Goal: Information Seeking & Learning: Learn about a topic

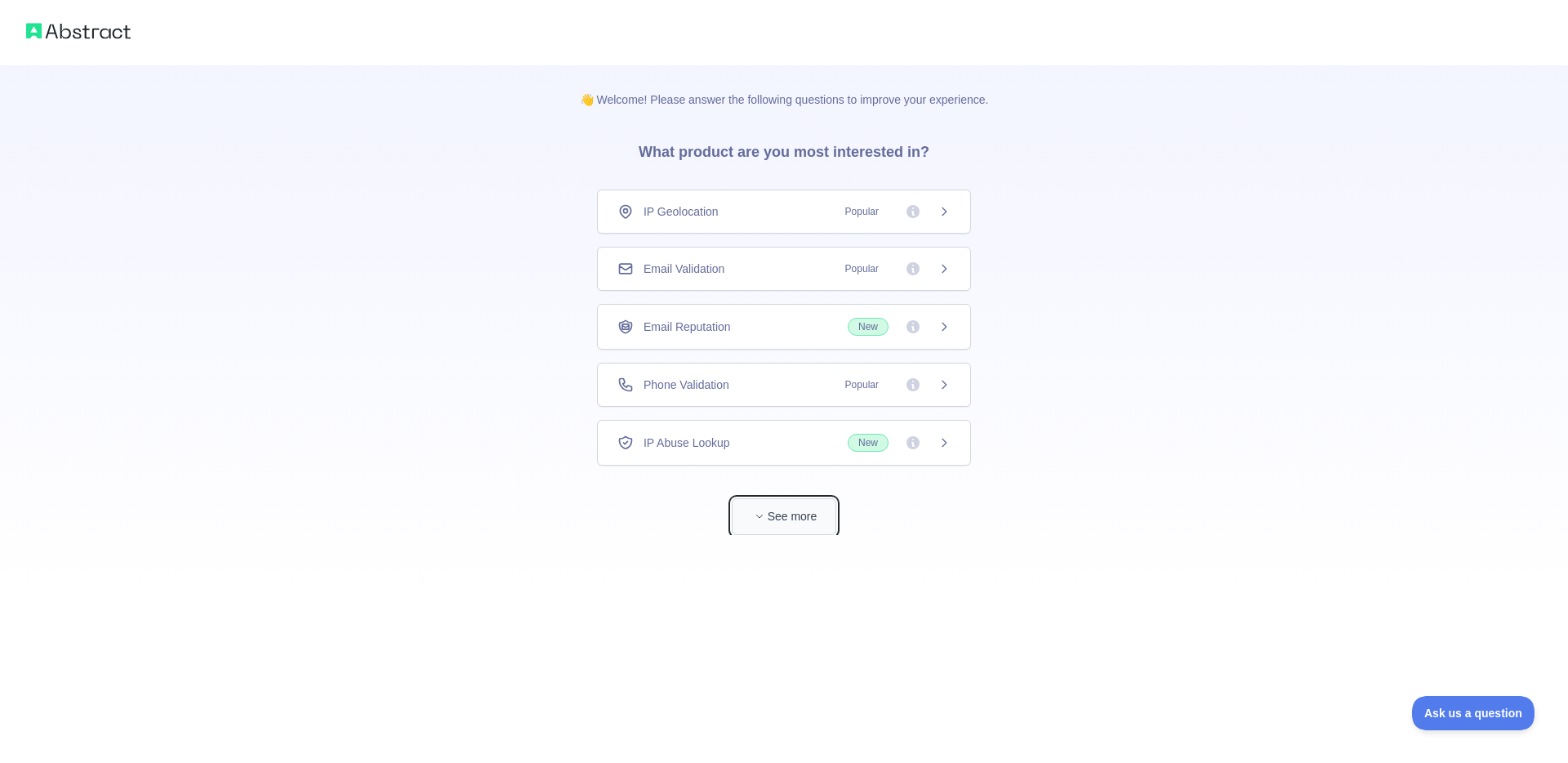
click at [782, 514] on button "See more" at bounding box center [784, 517] width 105 height 37
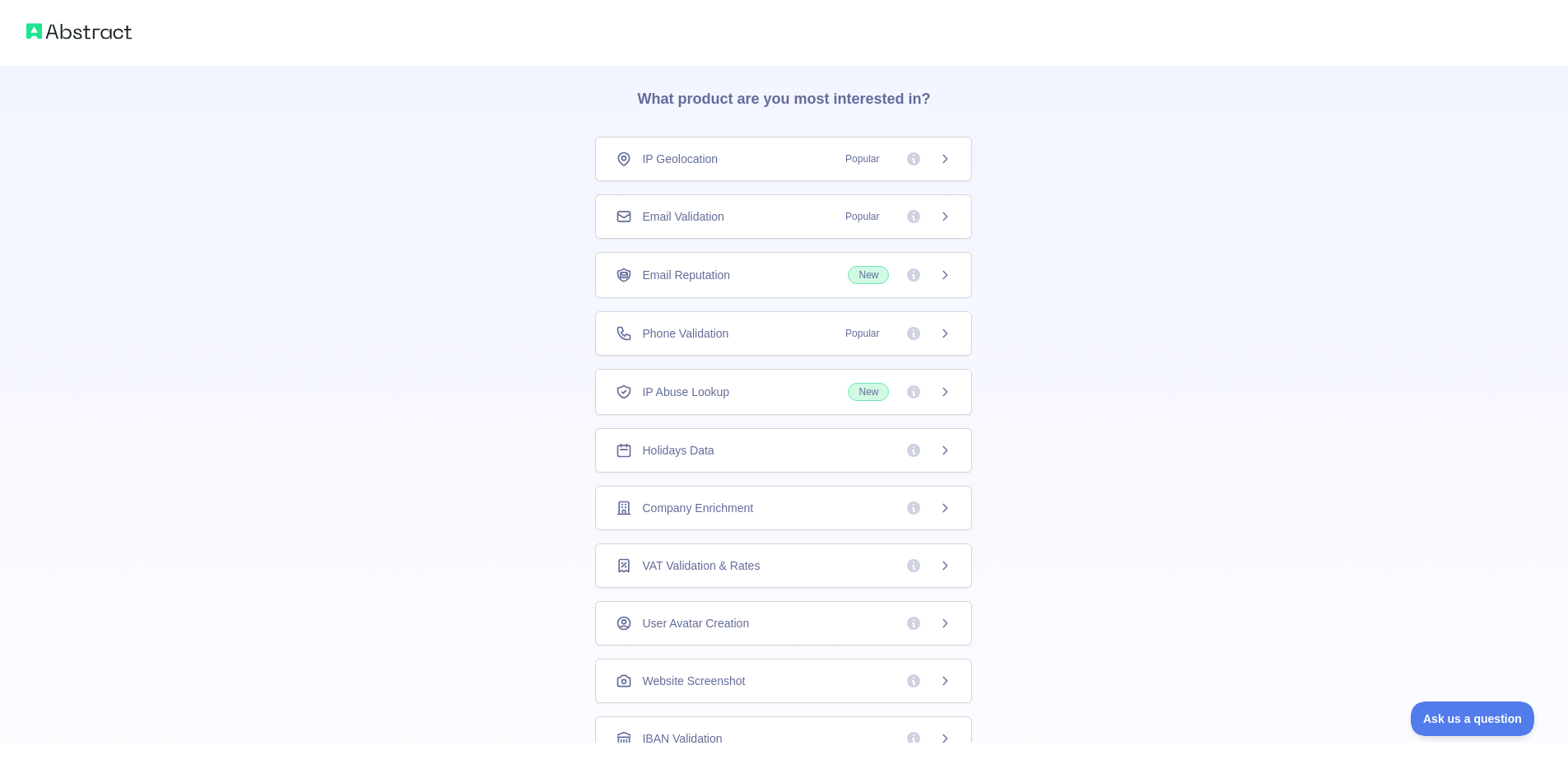
scroll to position [131, 0]
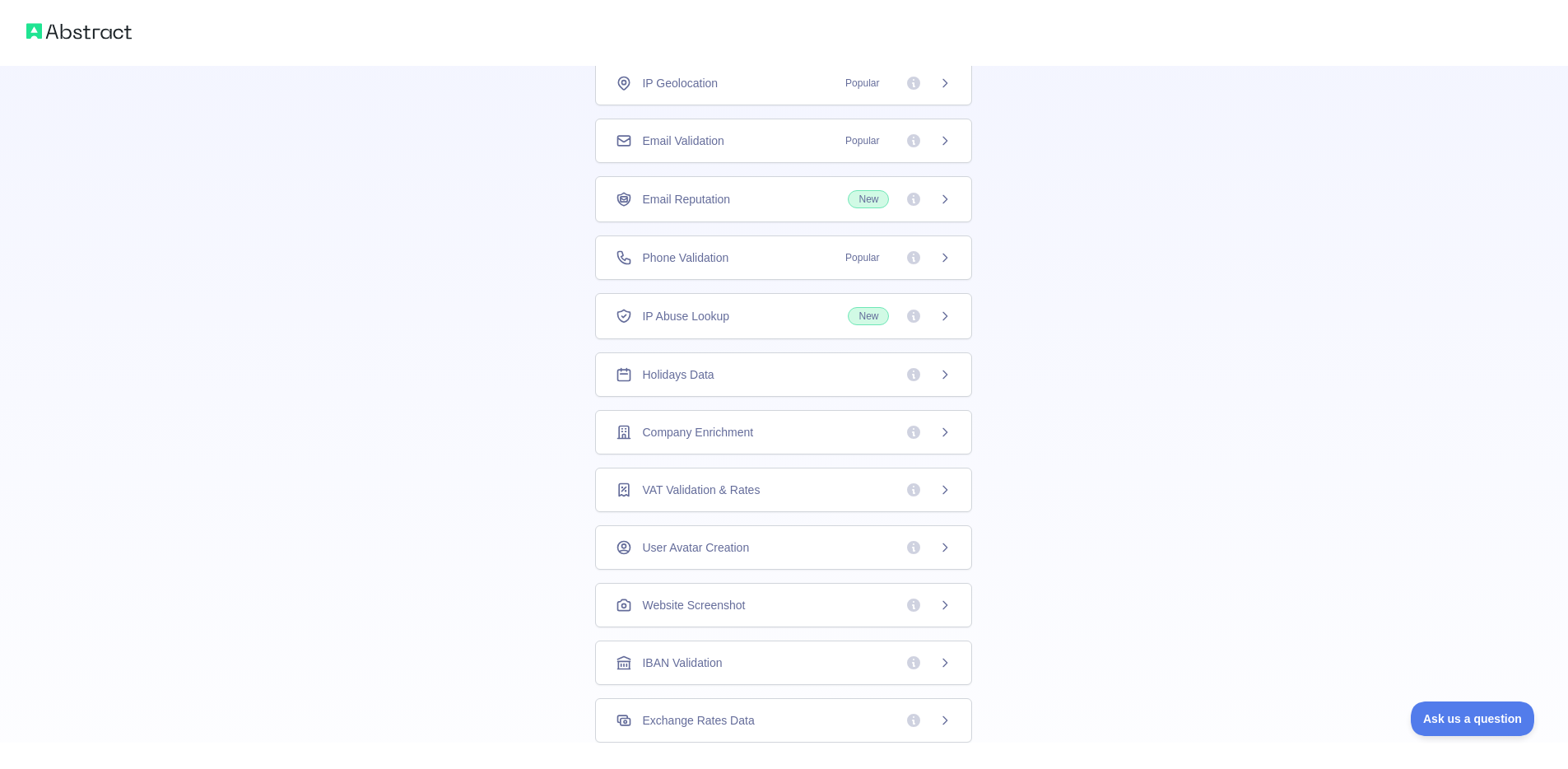
click at [710, 491] on span "VAT Validation & Rates" at bounding box center [701, 489] width 118 height 17
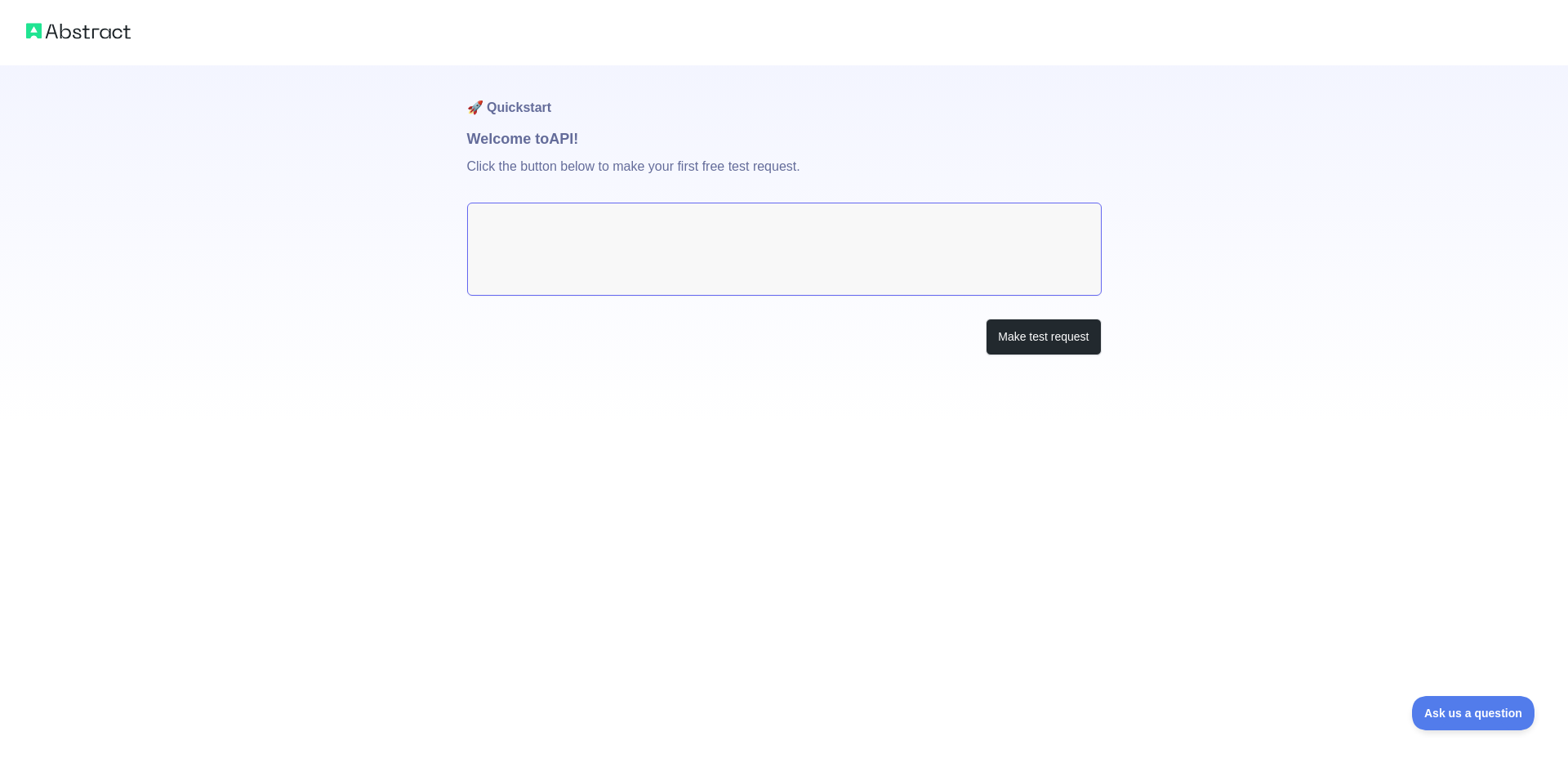
click at [529, 230] on textarea at bounding box center [784, 249] width 635 height 93
click at [1027, 332] on button "Make test request" at bounding box center [1043, 337] width 115 height 37
click at [544, 236] on textarea at bounding box center [784, 249] width 635 height 93
click at [950, 228] on textarea at bounding box center [784, 249] width 635 height 93
click at [617, 218] on textarea at bounding box center [784, 249] width 635 height 93
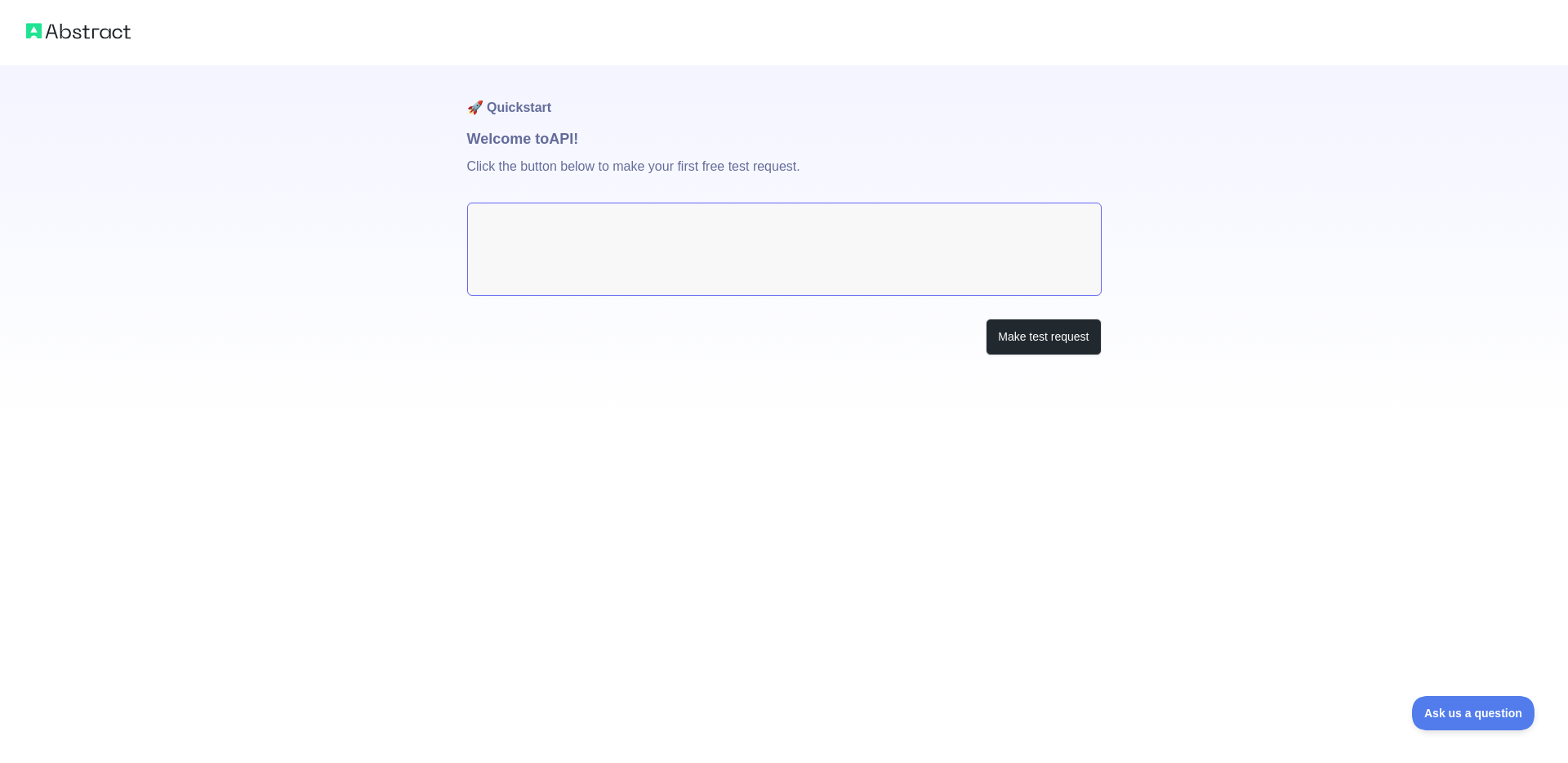
click at [617, 218] on textarea at bounding box center [784, 249] width 635 height 93
click at [561, 265] on textarea at bounding box center [784, 249] width 635 height 93
click at [1030, 333] on button "Make test request" at bounding box center [1043, 337] width 115 height 37
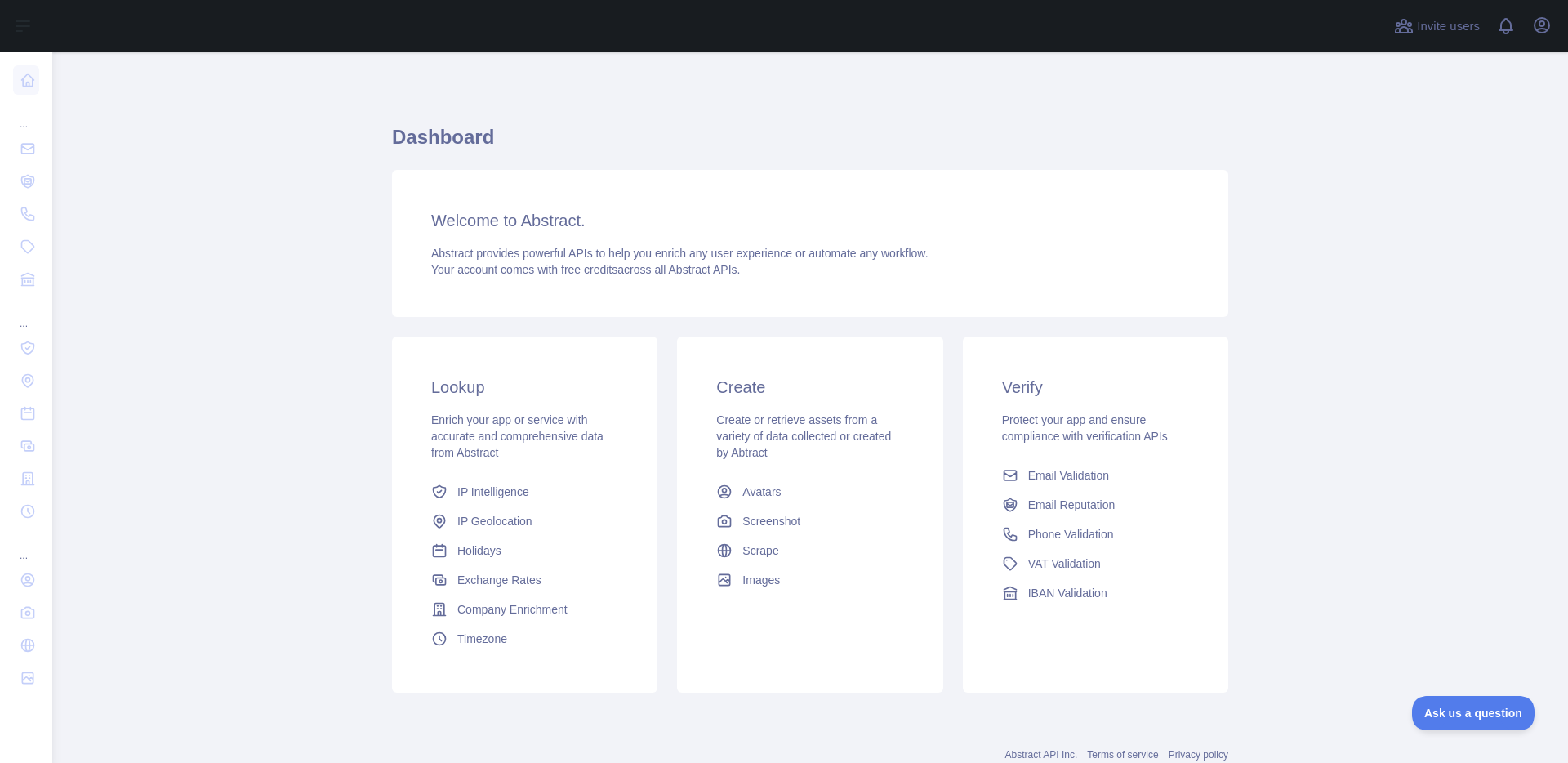
scroll to position [31, 0]
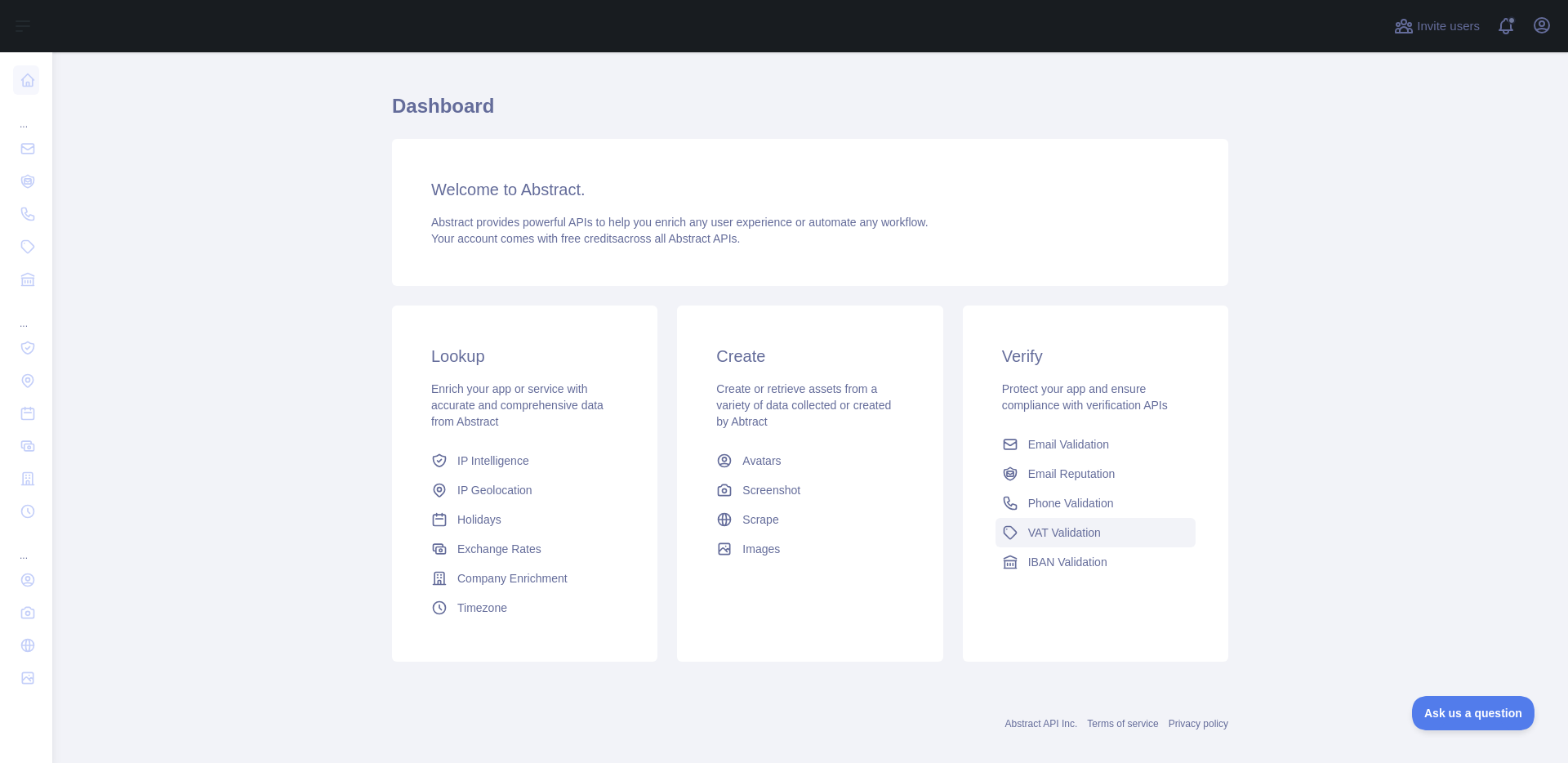
click at [1042, 533] on span "VAT Validation" at bounding box center [1064, 532] width 73 height 17
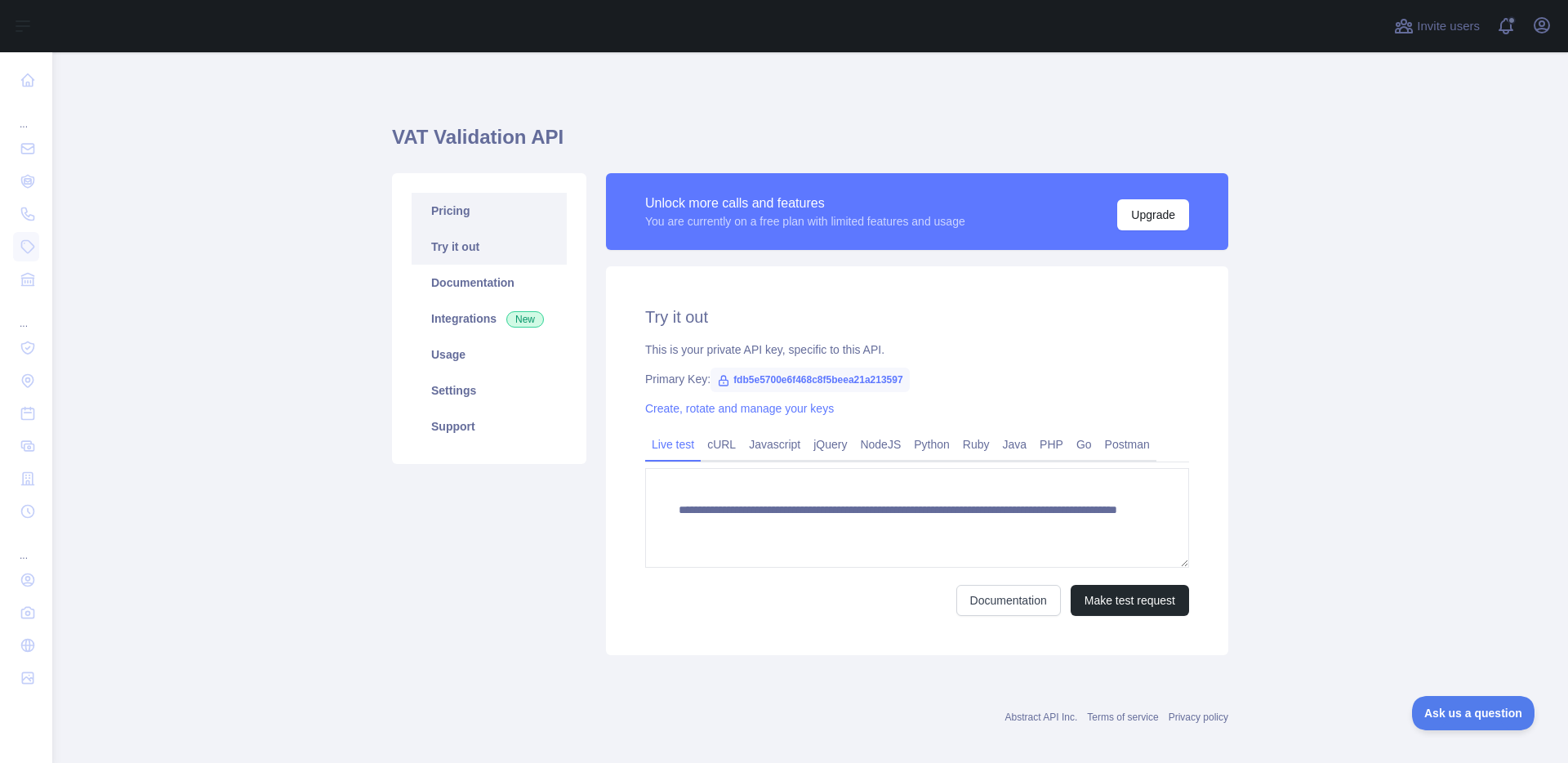
click at [507, 201] on link "Pricing" at bounding box center [489, 210] width 155 height 36
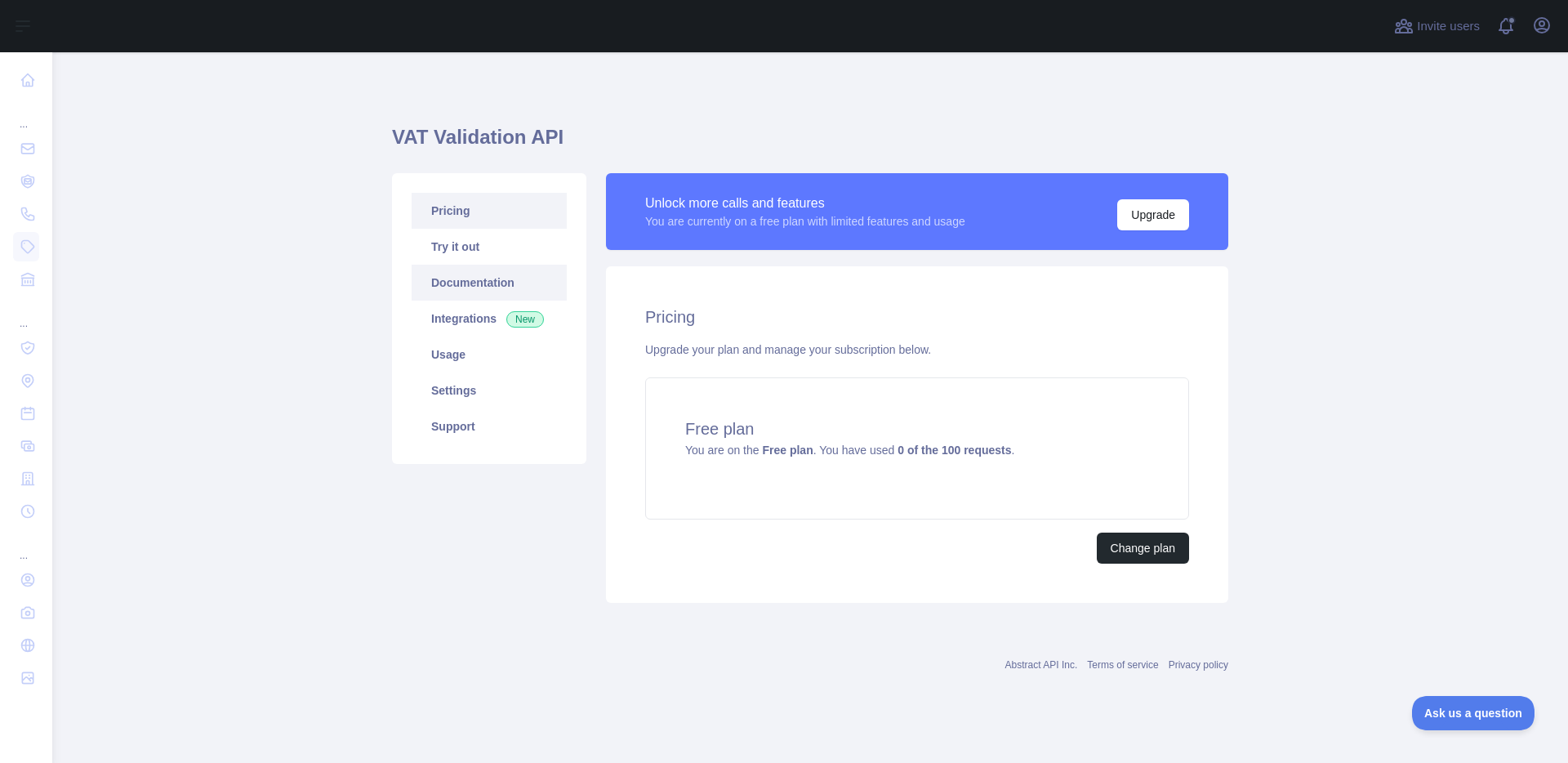
click at [459, 287] on link "Documentation" at bounding box center [489, 283] width 155 height 36
click at [458, 321] on link "Integrations New" at bounding box center [489, 318] width 155 height 36
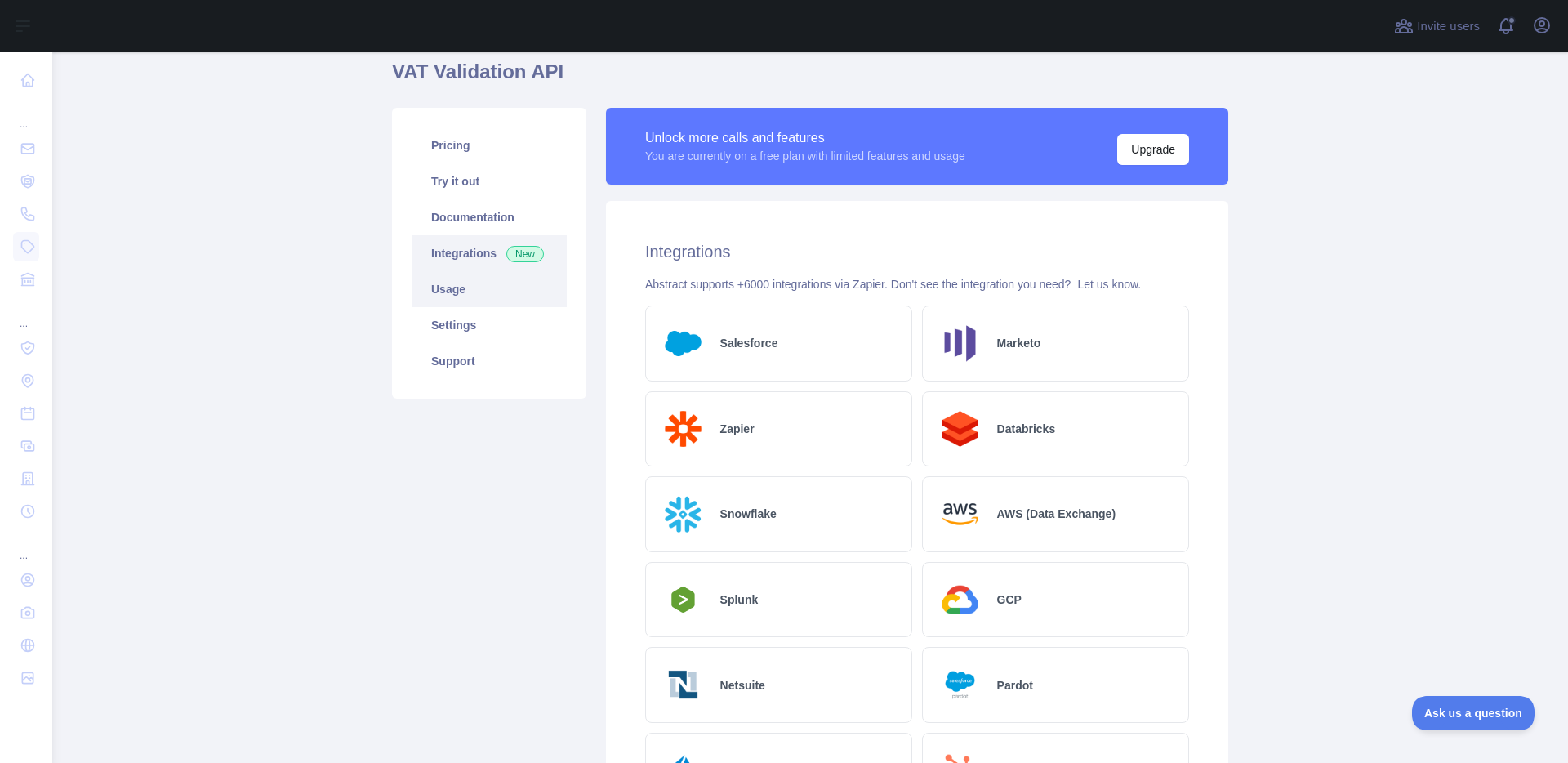
scroll to position [55, 0]
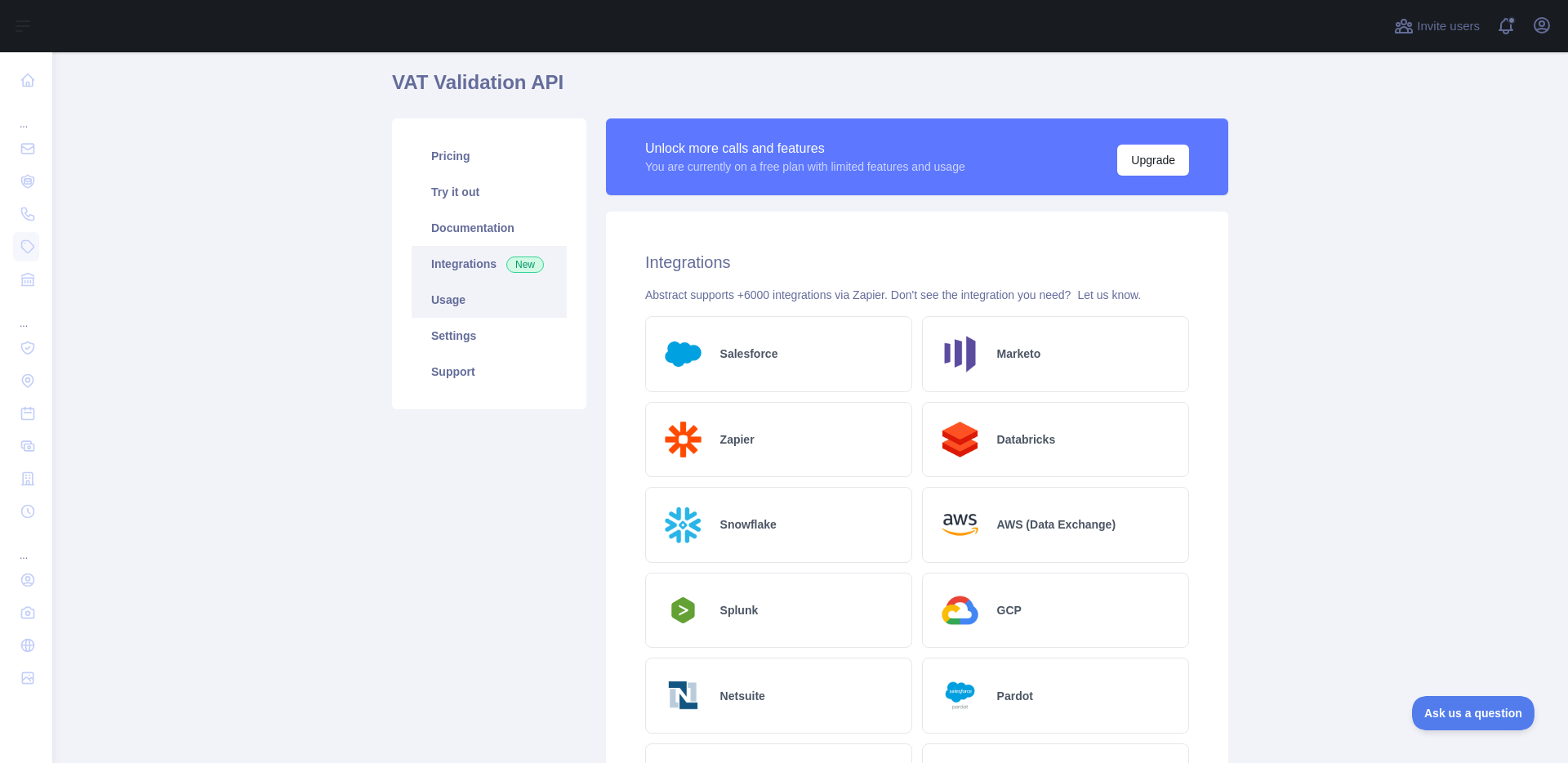
click at [440, 302] on link "Usage" at bounding box center [489, 299] width 155 height 36
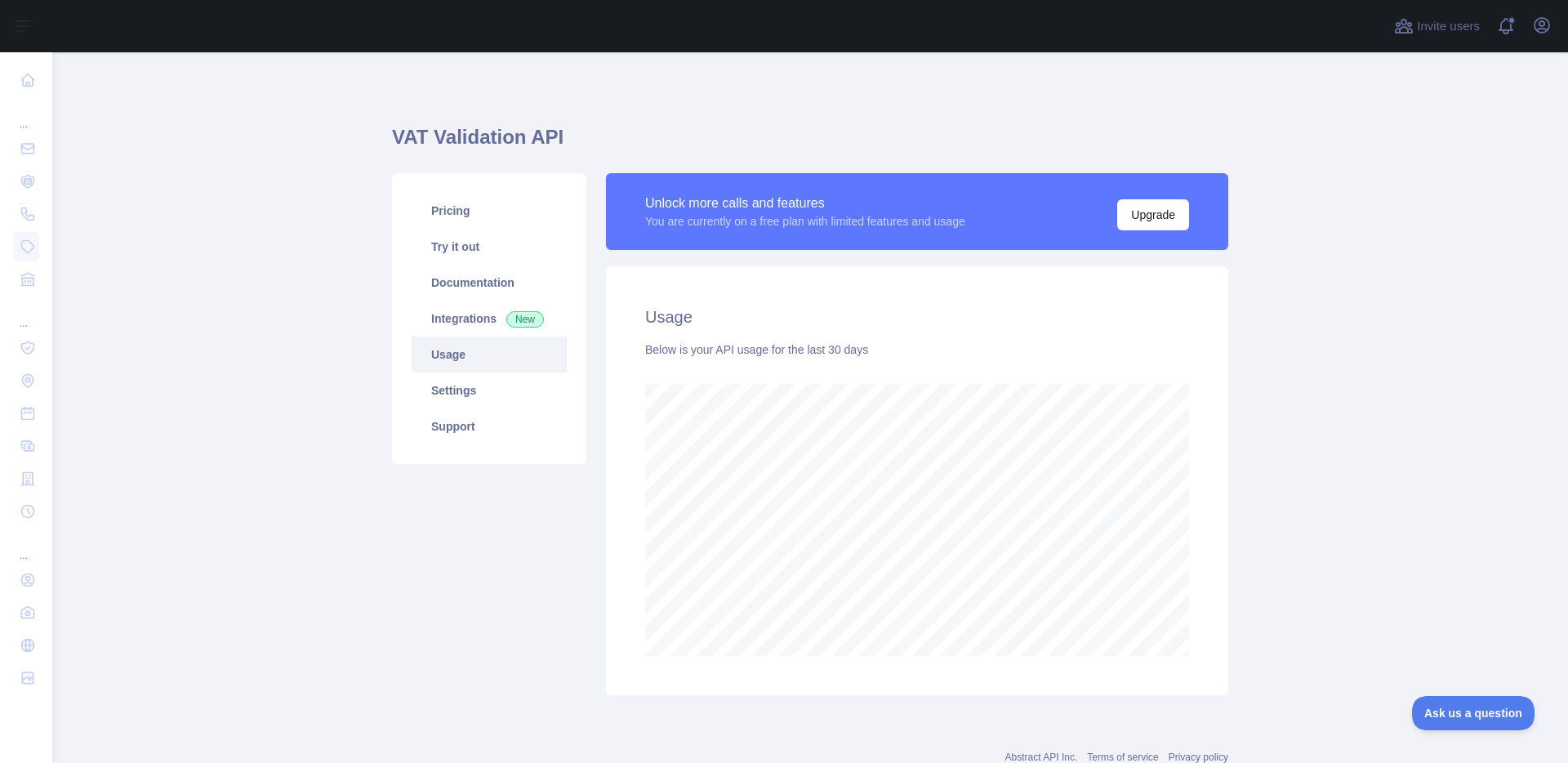
scroll to position [710, 1503]
click at [429, 395] on link "Settings" at bounding box center [489, 390] width 155 height 36
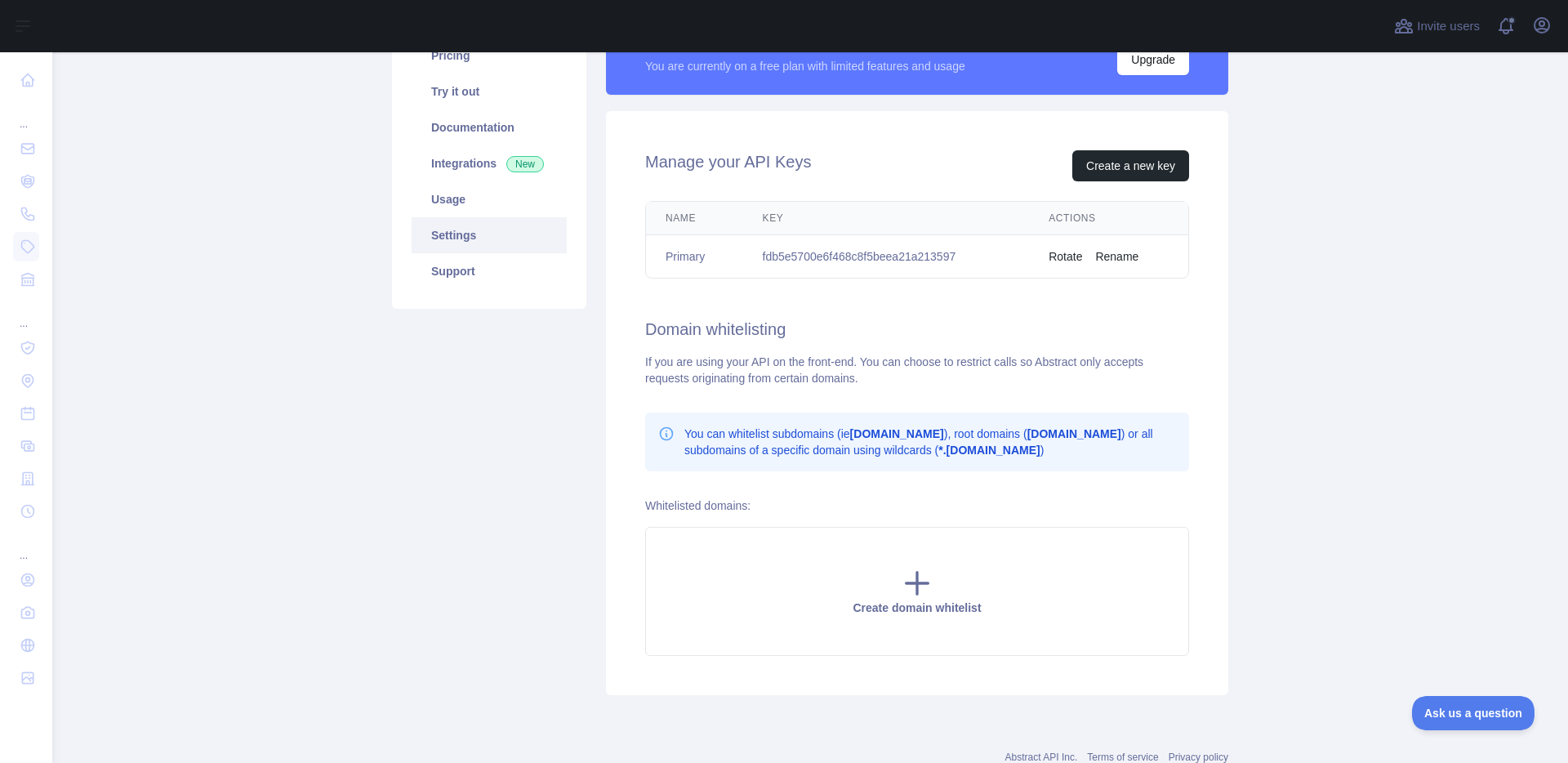
scroll to position [177, 0]
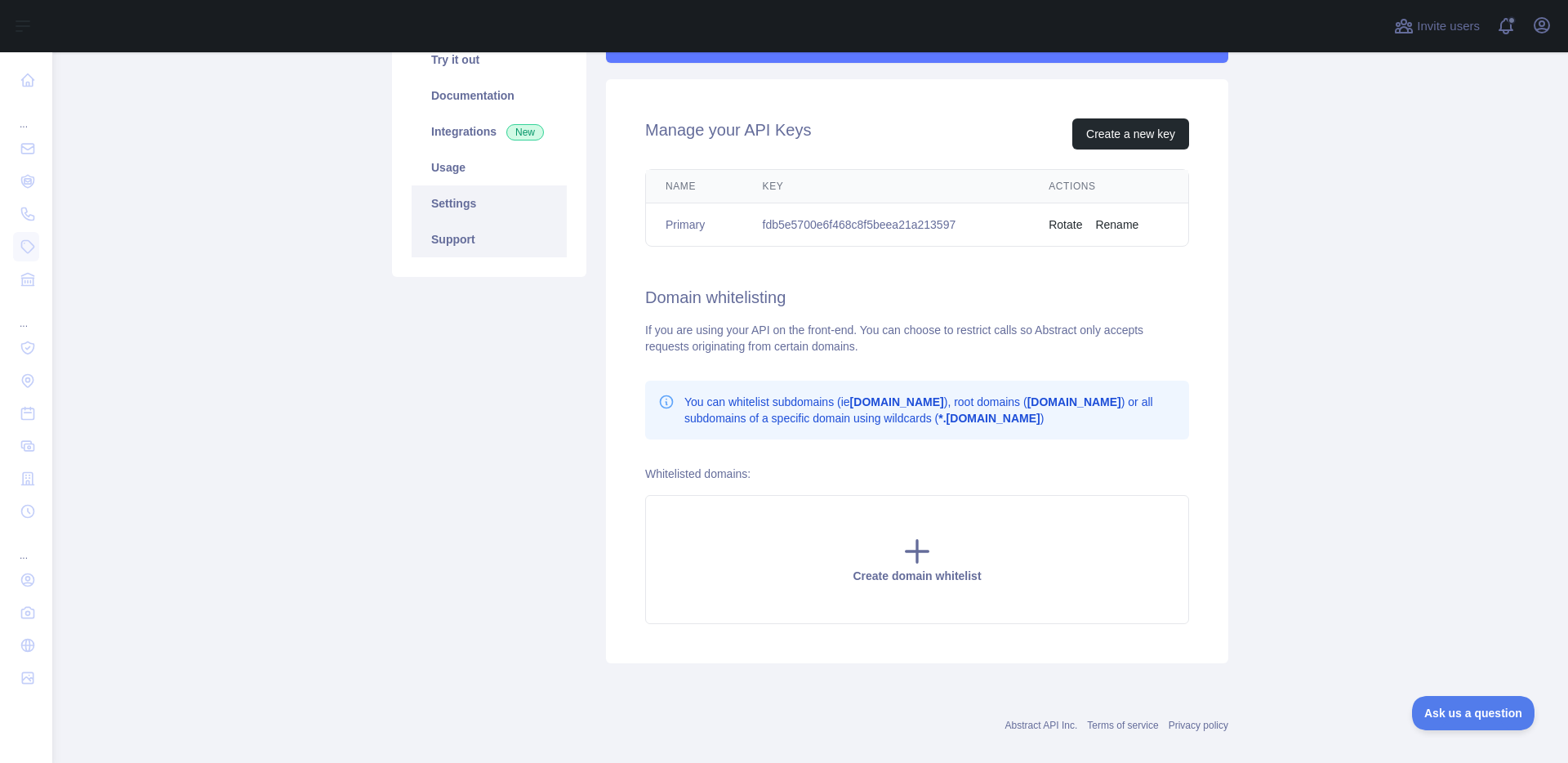
click at [449, 236] on link "Support" at bounding box center [489, 239] width 155 height 36
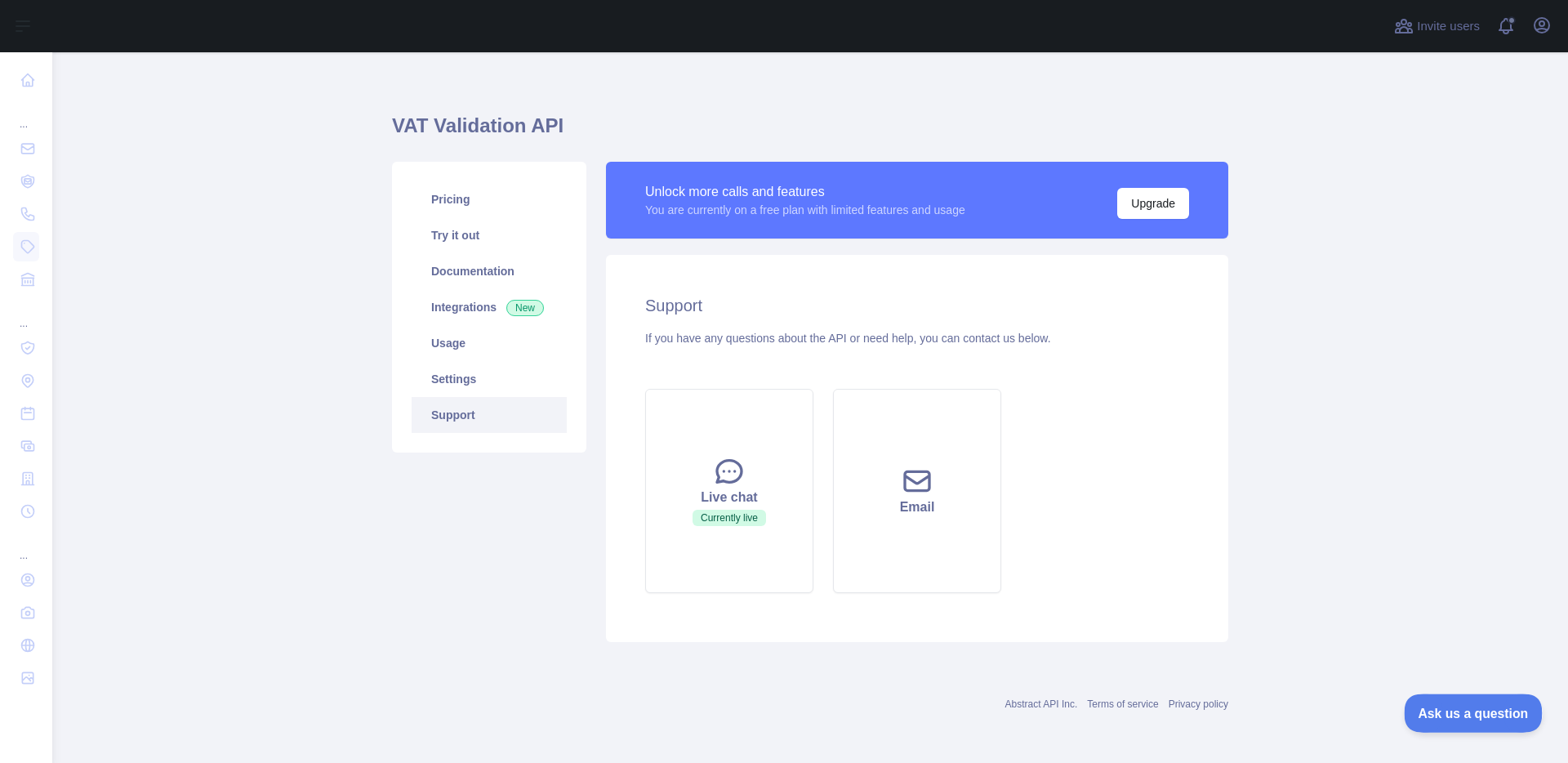
click at [1453, 710] on span "Ask us a question" at bounding box center [1465, 710] width 122 height 11
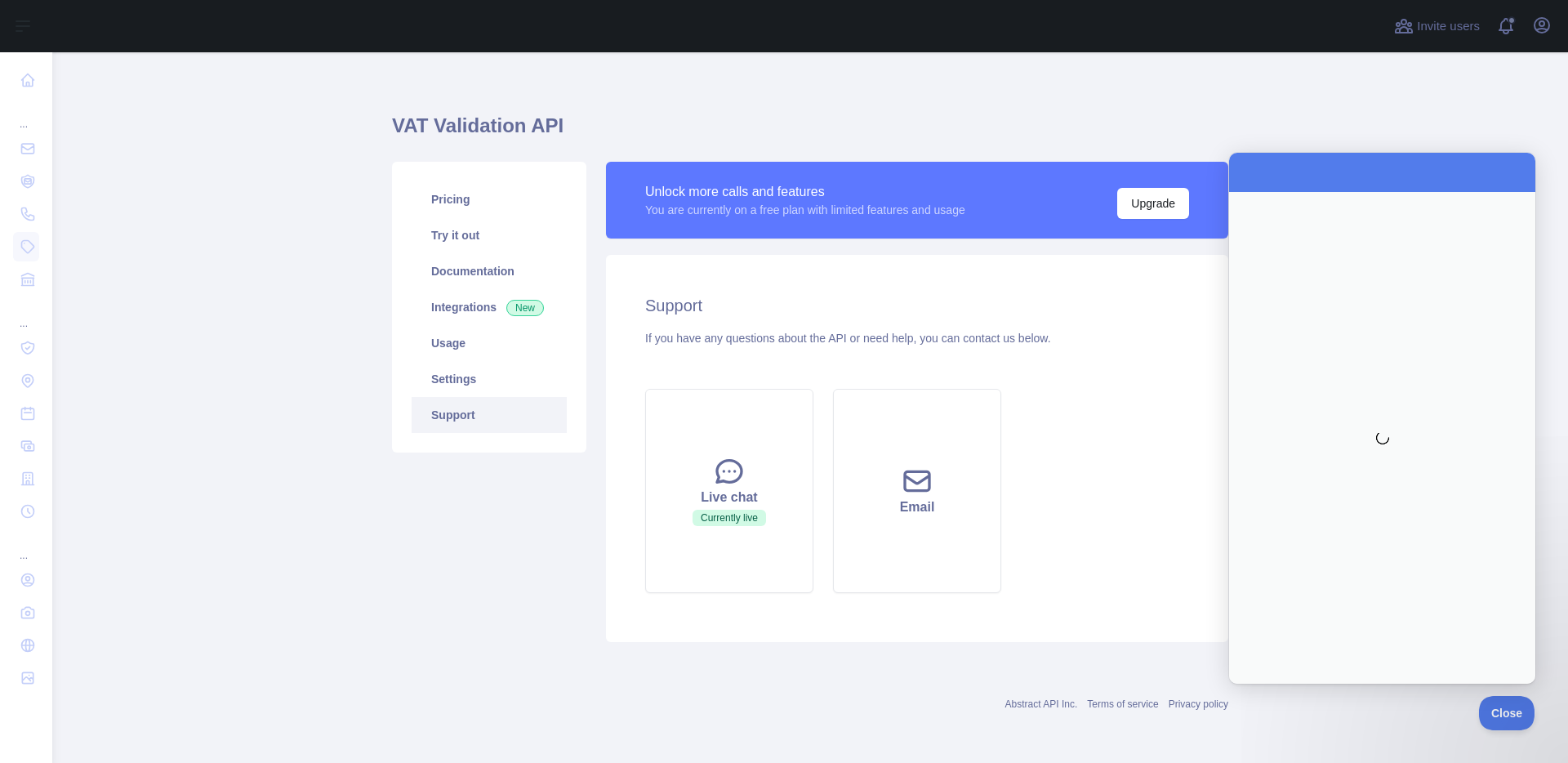
scroll to position [0, 0]
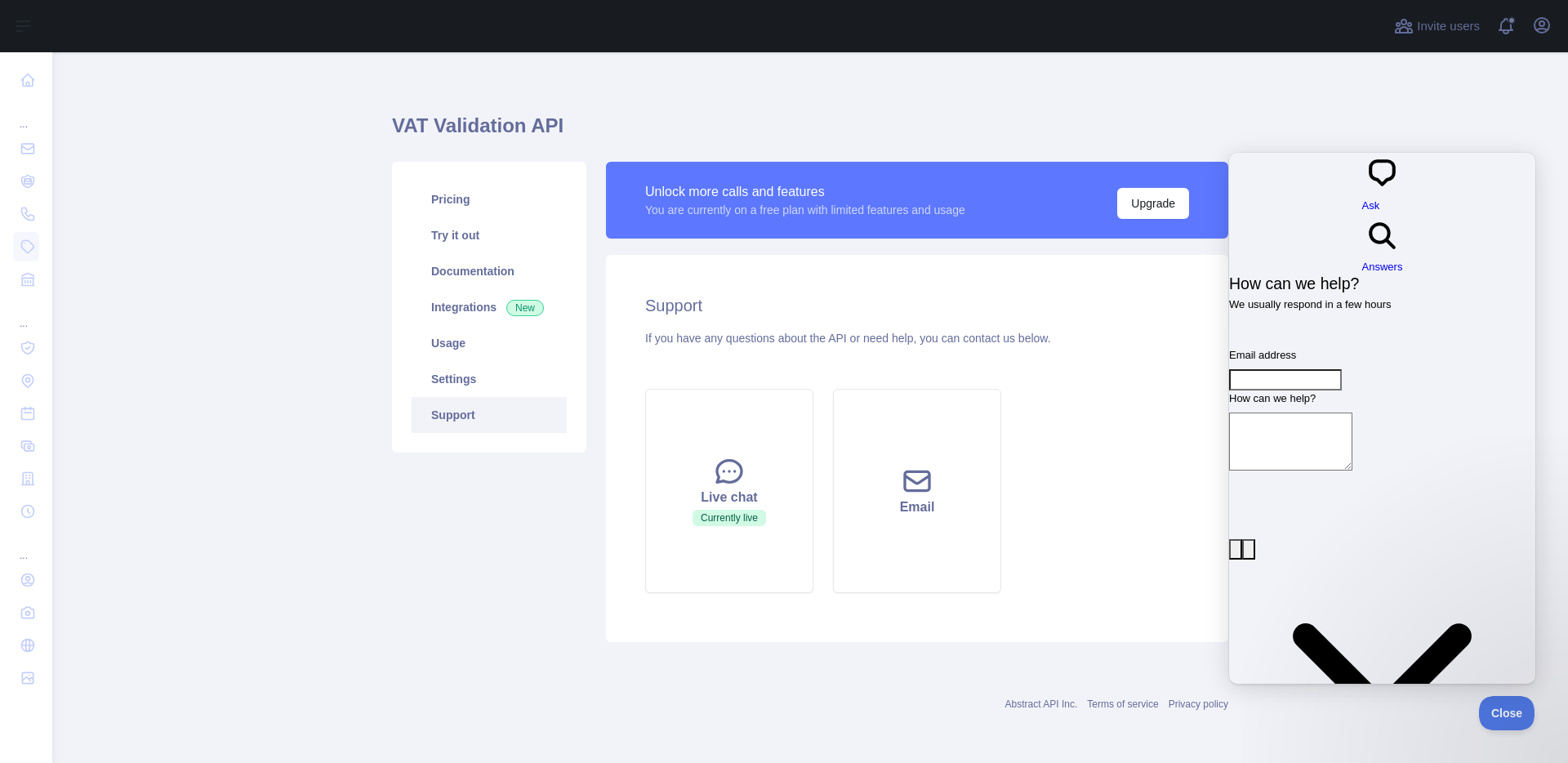
click at [1403, 261] on span "Answers" at bounding box center [1382, 267] width 41 height 12
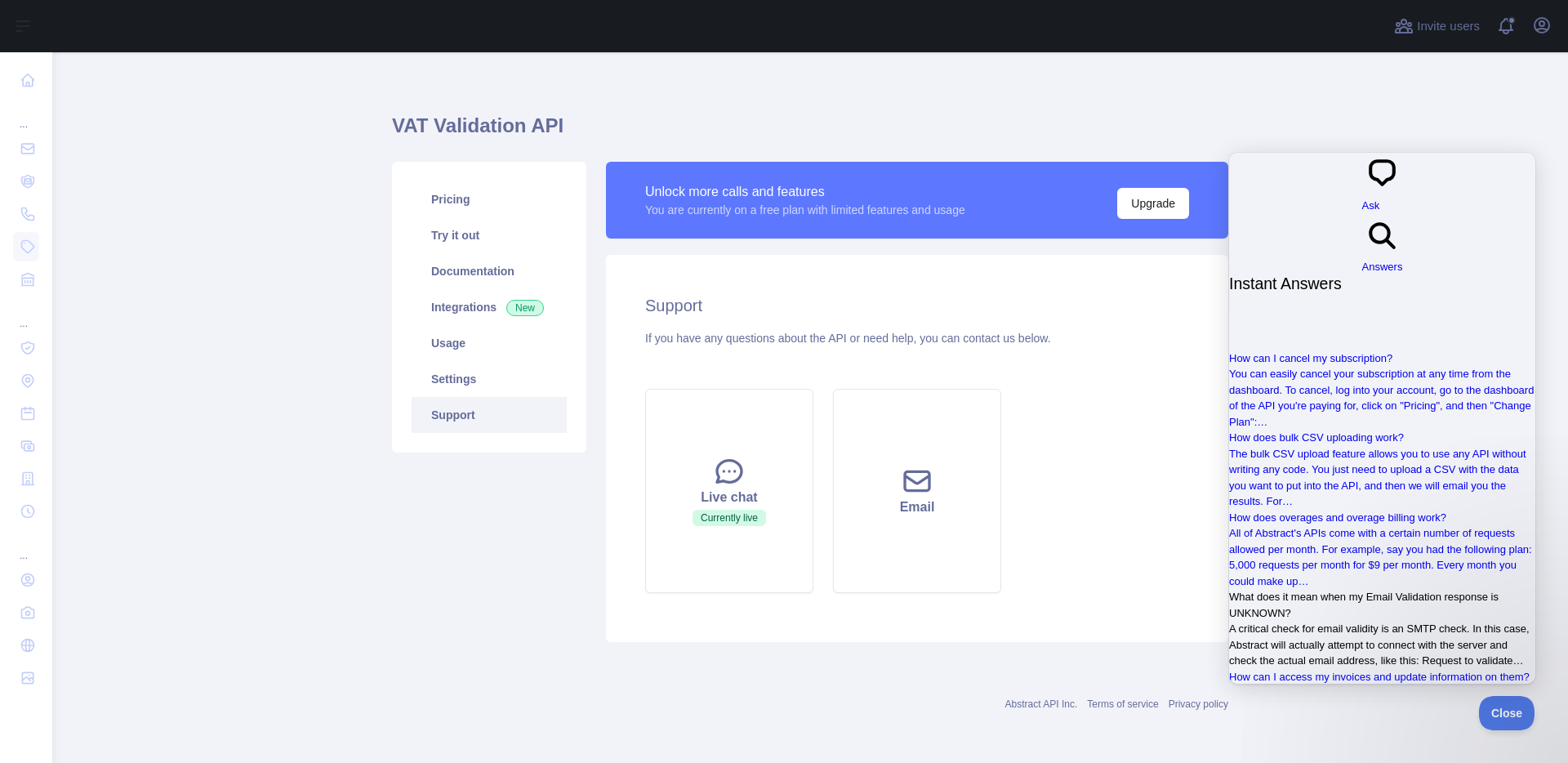
scroll to position [376, 0]
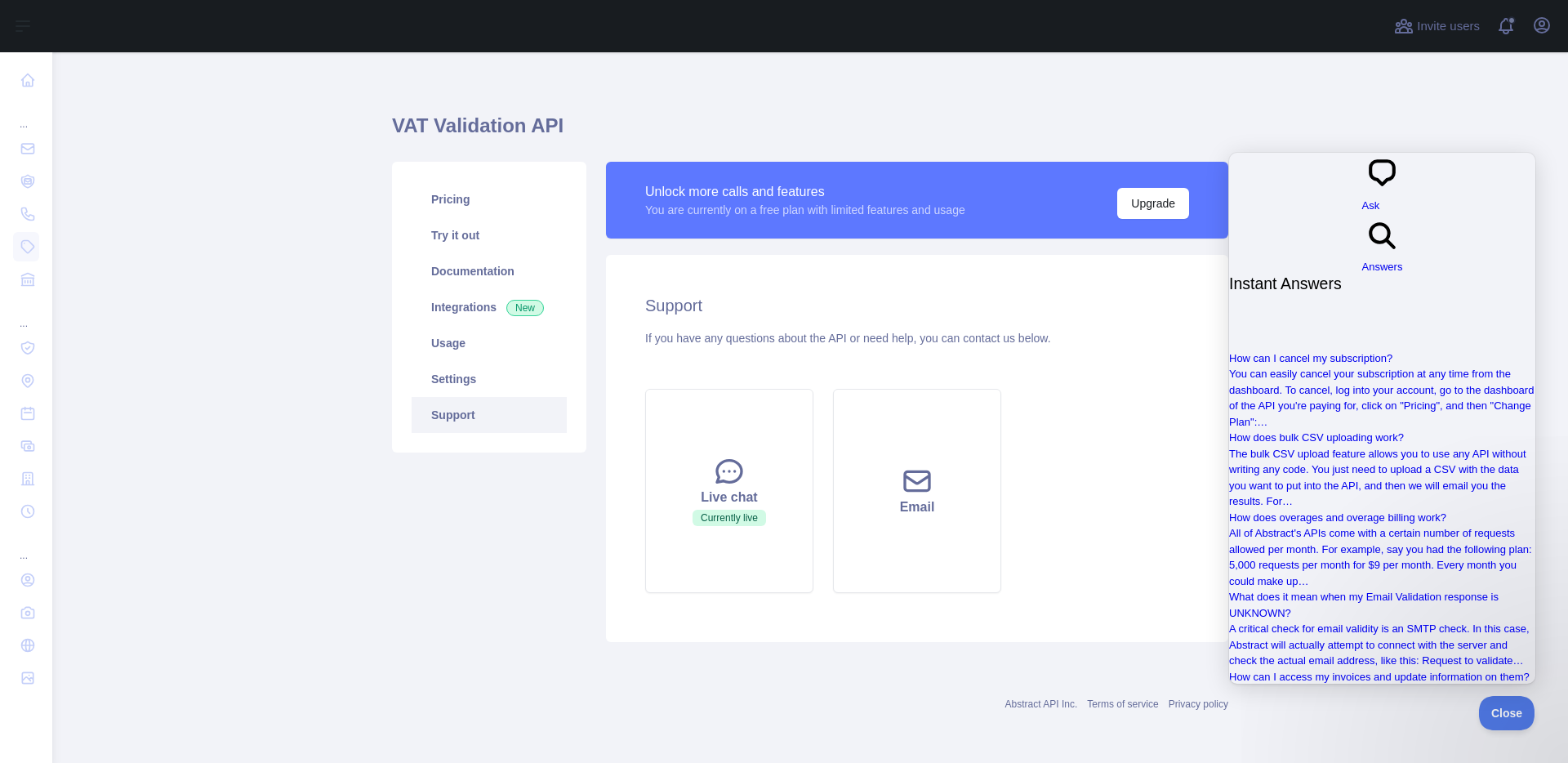
type input "**********"
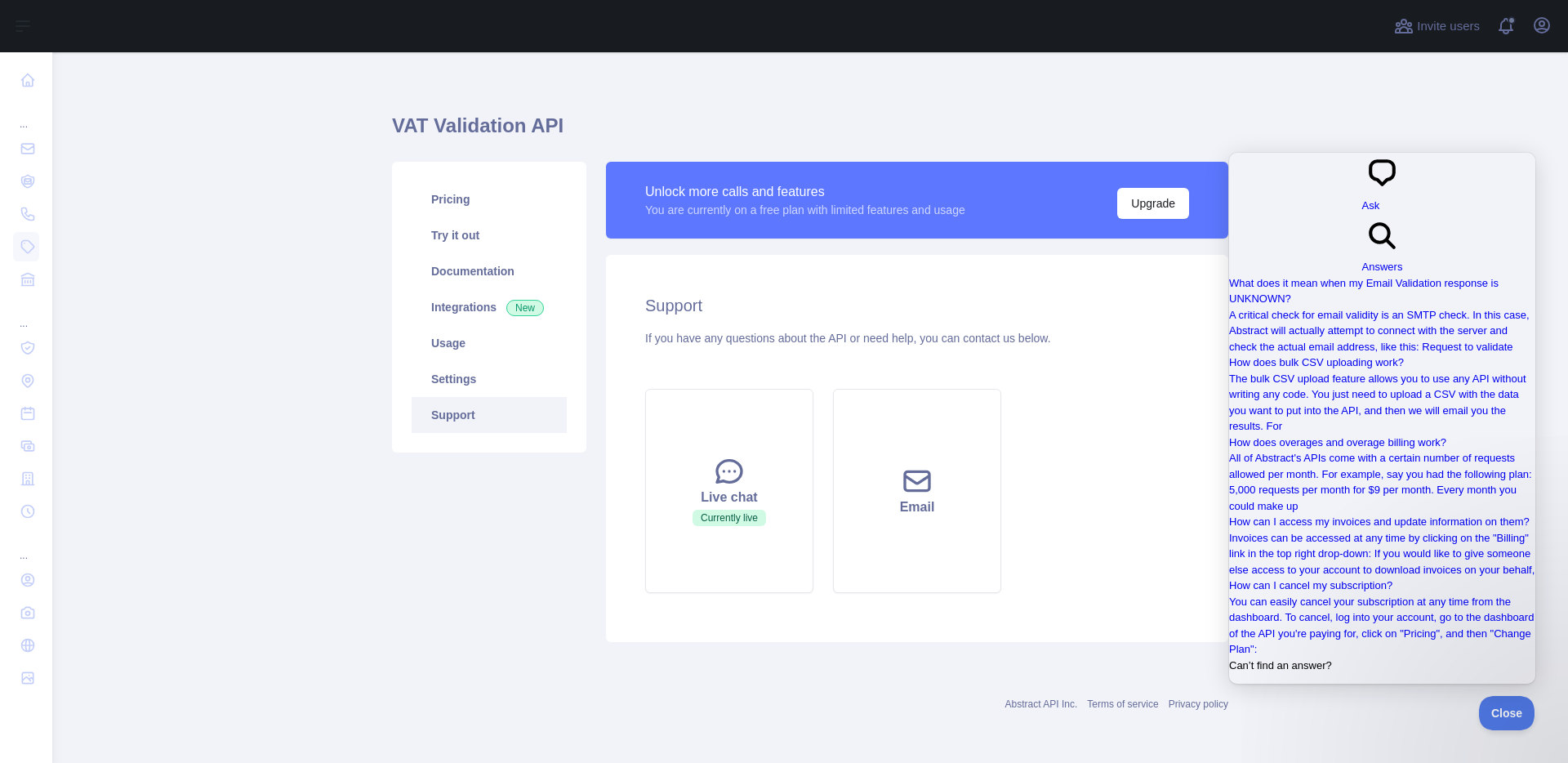
scroll to position [379, 0]
click at [1497, 715] on span "Close" at bounding box center [1502, 710] width 55 height 11
